Goal: Information Seeking & Learning: Learn about a topic

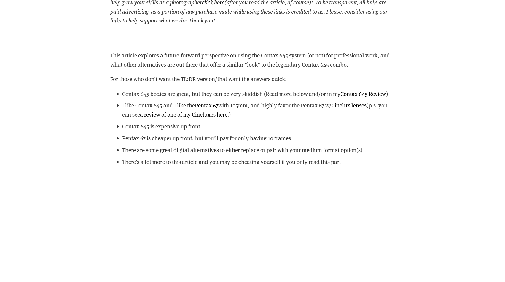
scroll to position [889, 0]
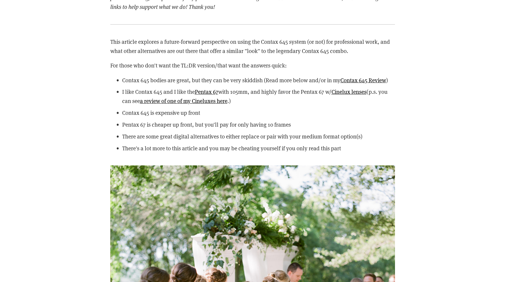
drag, startPoint x: 419, startPoint y: 123, endPoint x: 415, endPoint y: 117, distance: 6.4
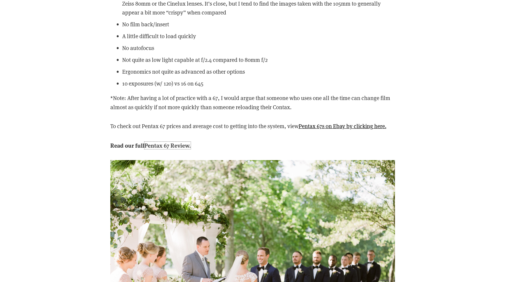
scroll to position [6904, 0]
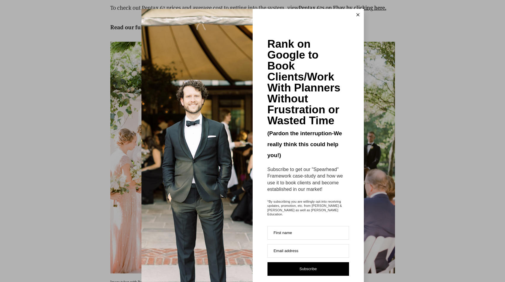
click at [358, 14] on button at bounding box center [358, 15] width 12 height 12
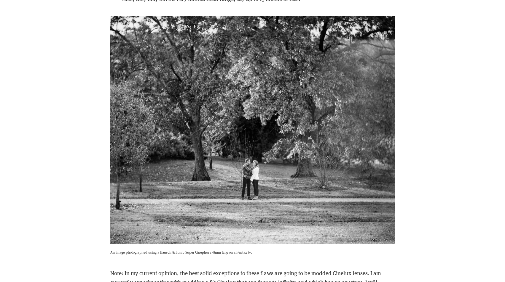
scroll to position [8208, 0]
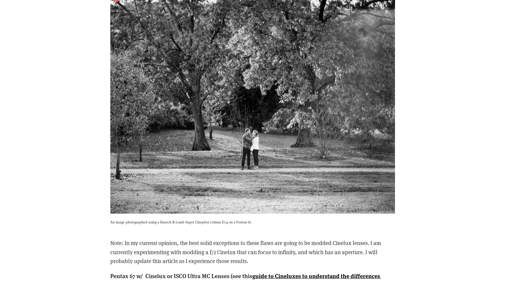
click at [263, 154] on img at bounding box center [252, 100] width 284 height 228
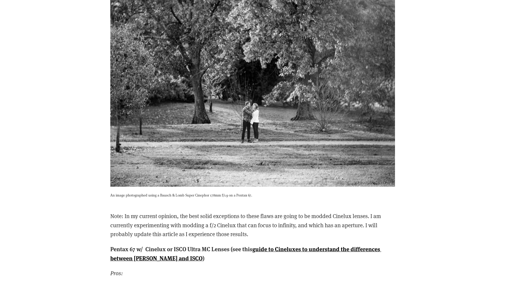
scroll to position [8356, 0]
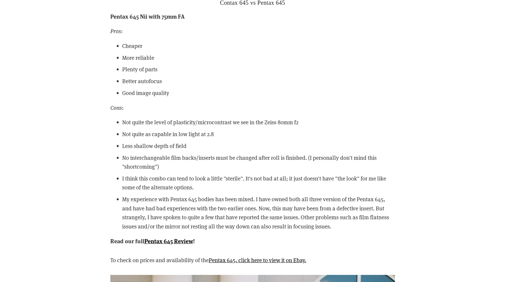
scroll to position [12090, 0]
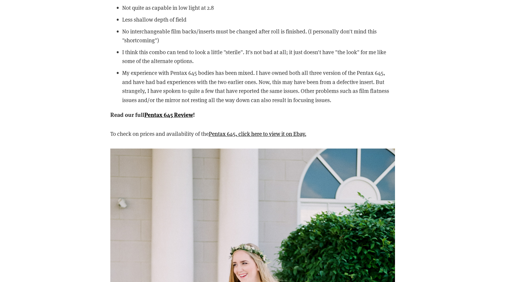
scroll to position [12268, 0]
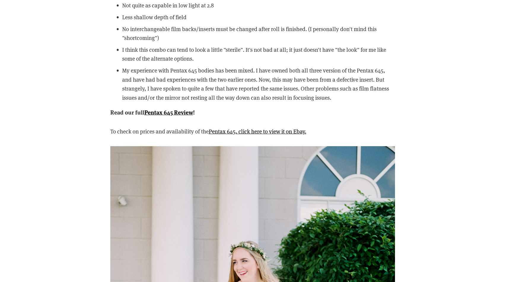
drag, startPoint x: 248, startPoint y: 139, endPoint x: 89, endPoint y: 131, distance: 159.0
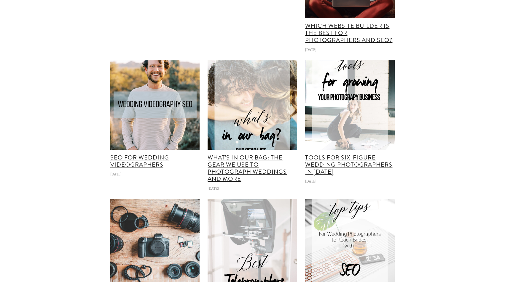
scroll to position [19943, 0]
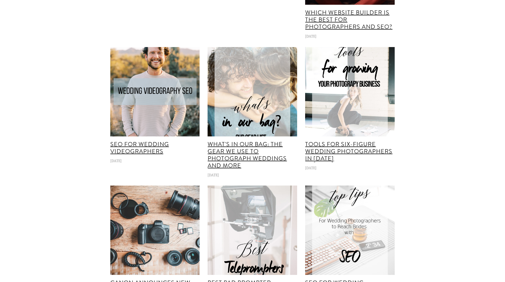
drag, startPoint x: 130, startPoint y: 159, endPoint x: 70, endPoint y: 144, distance: 62.4
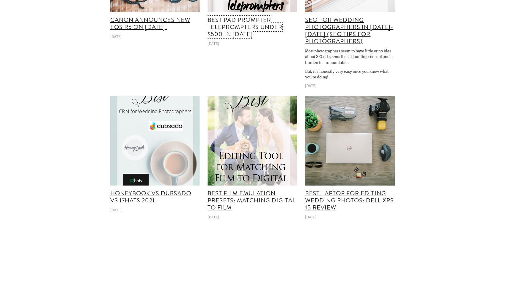
scroll to position [20209, 0]
